Goal: Task Accomplishment & Management: Complete application form

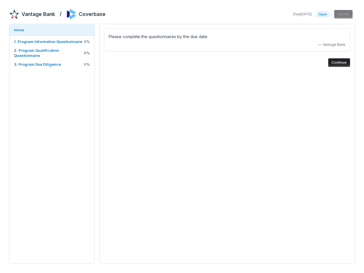
click at [182, 136] on div "Please complete the questionnaires by the due date. — Vantage Bank Continue" at bounding box center [226, 144] width 255 height 240
click at [87, 41] on span "0 %" at bounding box center [87, 41] width 6 height 5
click at [87, 53] on span "0 %" at bounding box center [87, 52] width 6 height 5
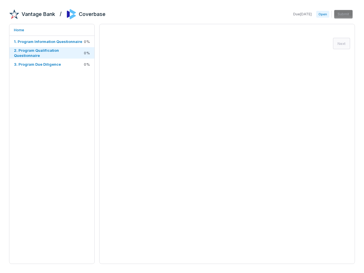
click at [87, 64] on span "0 %" at bounding box center [87, 64] width 6 height 5
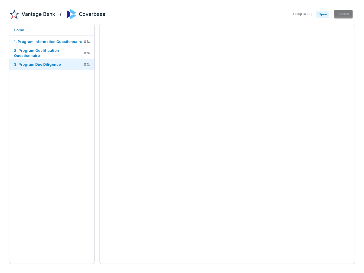
click at [339, 62] on div at bounding box center [226, 144] width 255 height 240
